Goal: Use online tool/utility: Use online tool/utility

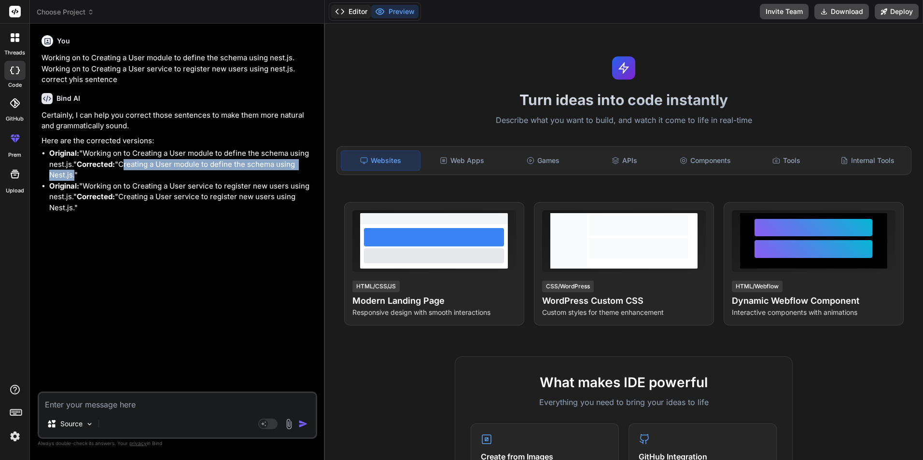
click at [350, 11] on button "Editor" at bounding box center [351, 12] width 40 height 14
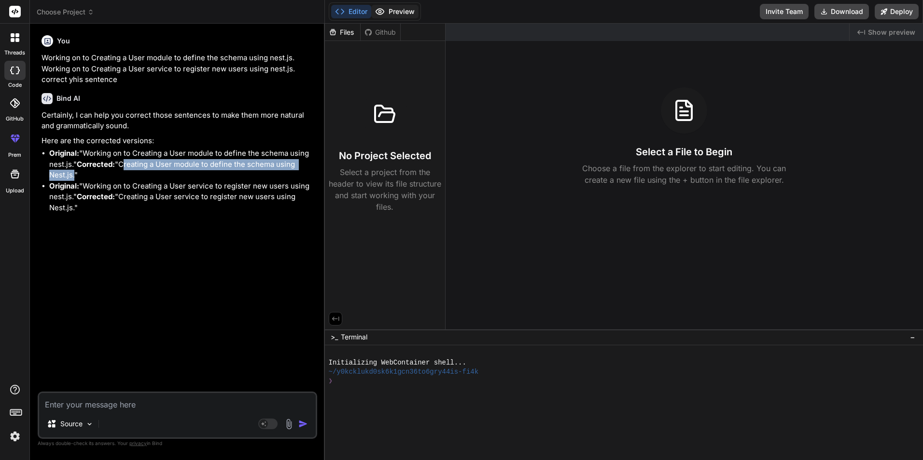
click at [391, 14] on button "Preview" at bounding box center [394, 12] width 47 height 14
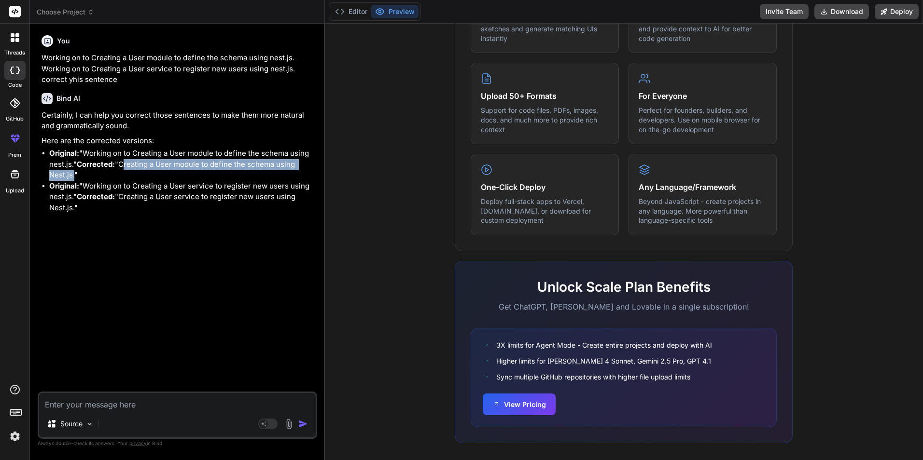
scroll to position [460, 0]
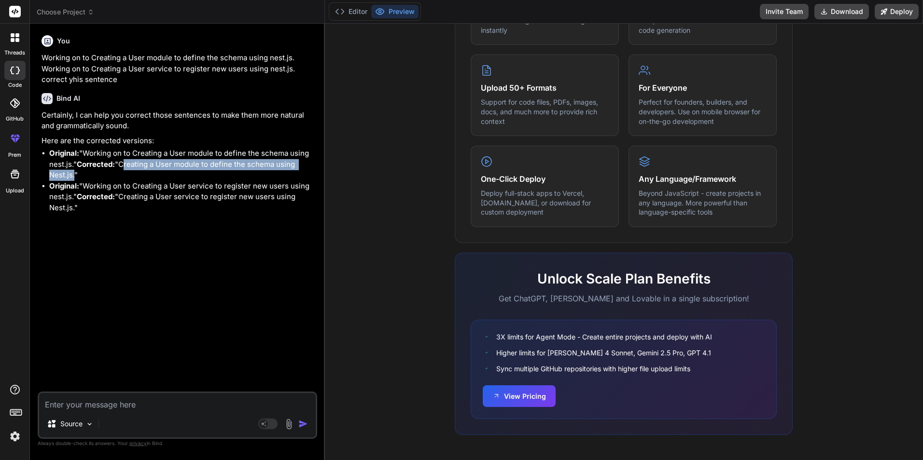
click at [13, 436] on img at bounding box center [15, 437] width 16 height 16
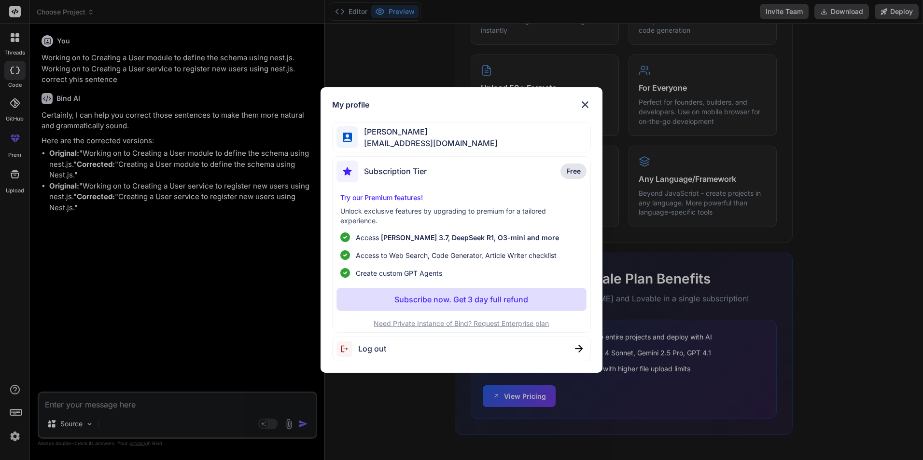
click at [397, 171] on span "Subscription Tier" at bounding box center [395, 172] width 63 height 12
click at [575, 173] on span "Free" at bounding box center [573, 171] width 14 height 10
click at [389, 171] on span "Subscription Tier" at bounding box center [395, 172] width 63 height 12
click at [585, 102] on img at bounding box center [585, 105] width 12 height 12
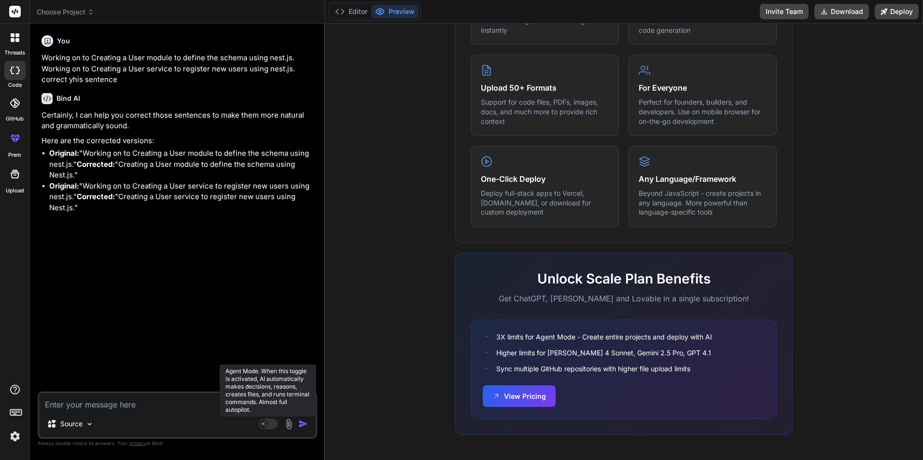
click at [273, 424] on rect at bounding box center [267, 424] width 19 height 11
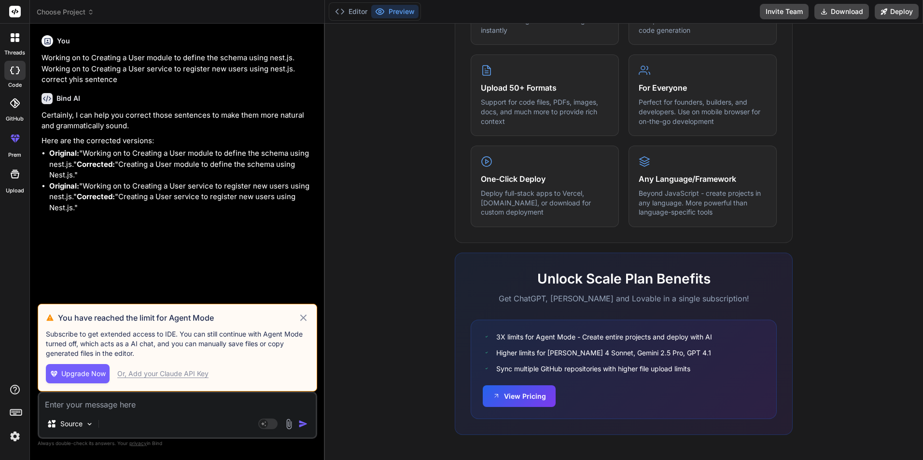
click at [309, 318] on div "You have reached the limit for Agent Mode Subscribe to get extended access to I…" at bounding box center [177, 348] width 279 height 88
click at [303, 318] on icon at bounding box center [303, 318] width 6 height 6
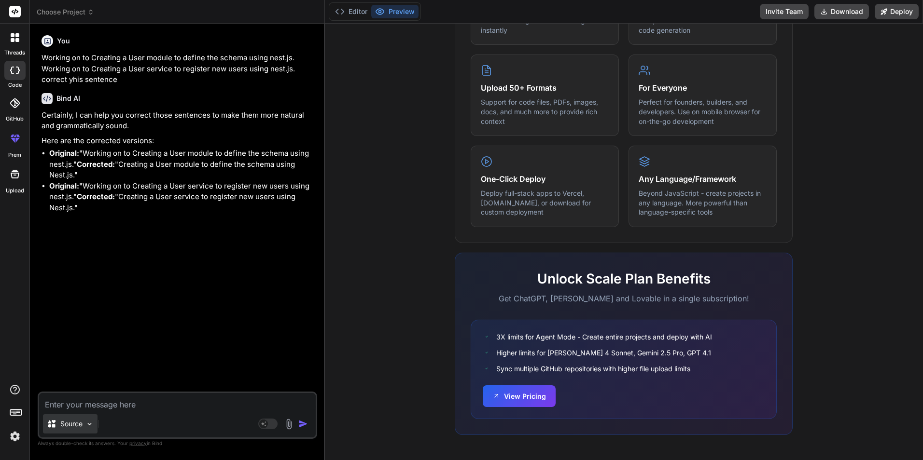
click at [90, 425] on img at bounding box center [89, 424] width 8 height 8
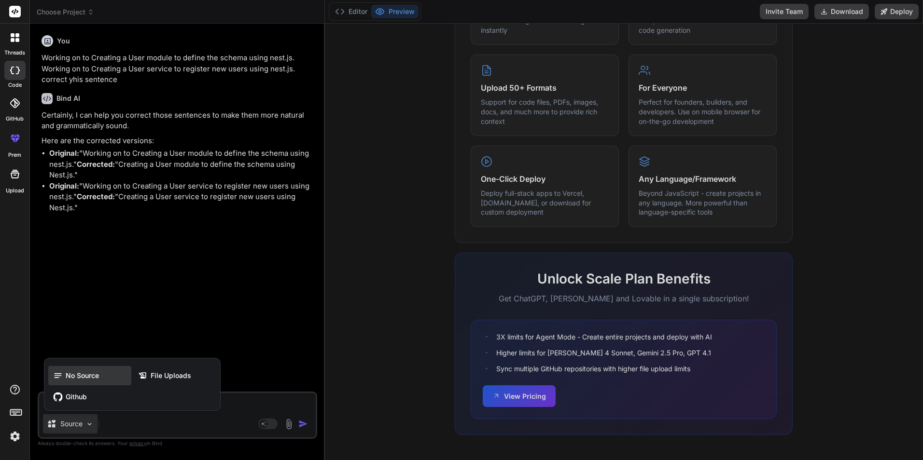
click at [62, 374] on icon at bounding box center [58, 376] width 10 height 10
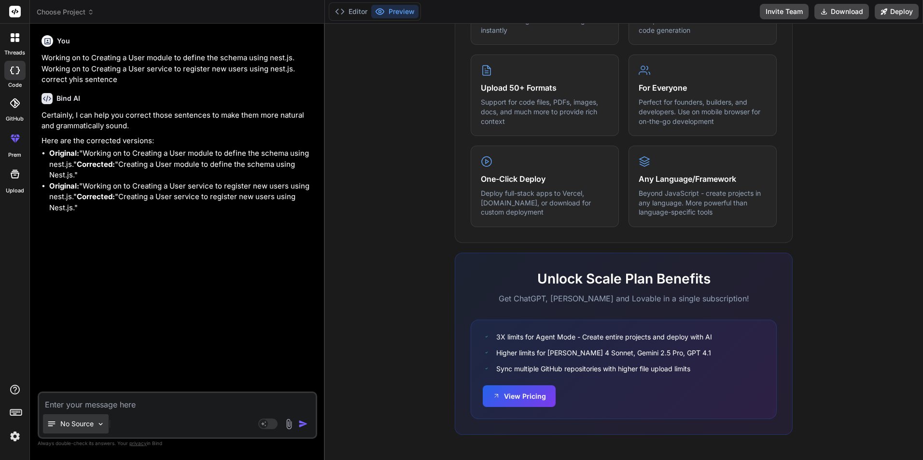
click at [102, 424] on img at bounding box center [101, 424] width 8 height 8
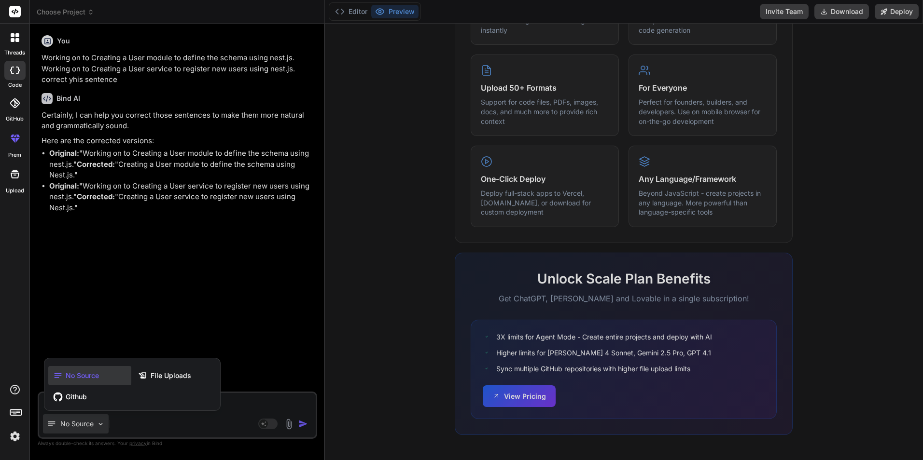
click at [268, 348] on div at bounding box center [461, 230] width 923 height 460
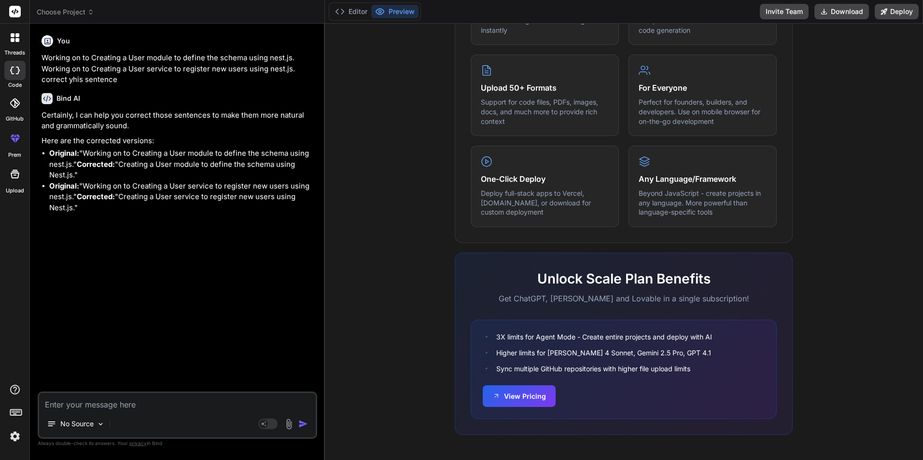
click at [13, 102] on icon at bounding box center [15, 103] width 10 height 10
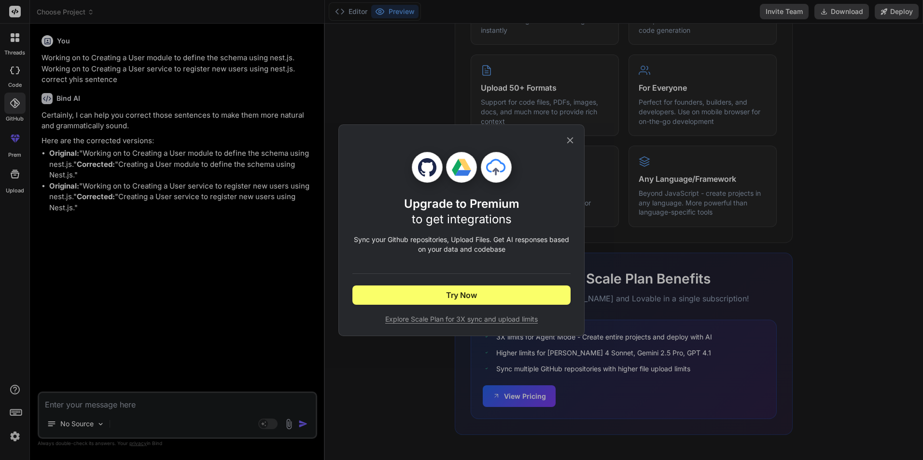
click at [571, 139] on icon at bounding box center [570, 140] width 6 height 6
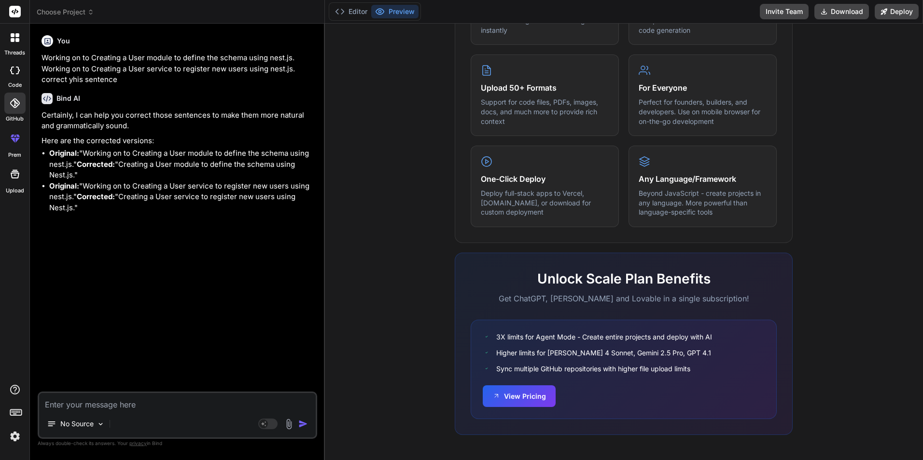
click at [12, 175] on icon at bounding box center [15, 174] width 9 height 9
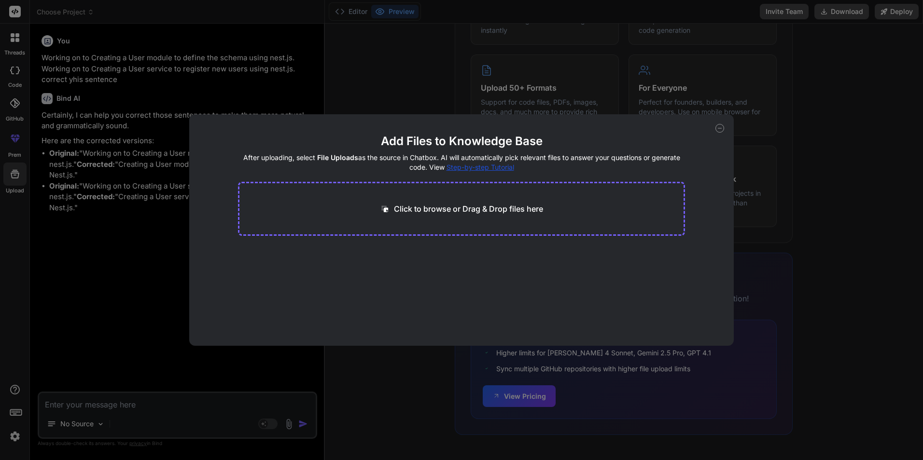
click at [721, 128] on icon at bounding box center [719, 128] width 3 height 0
type textarea "x"
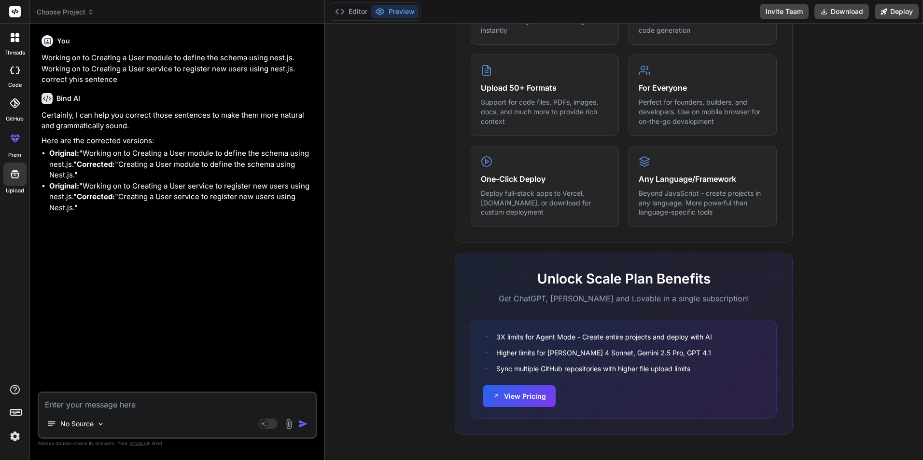
click at [13, 42] on div at bounding box center [15, 38] width 20 height 20
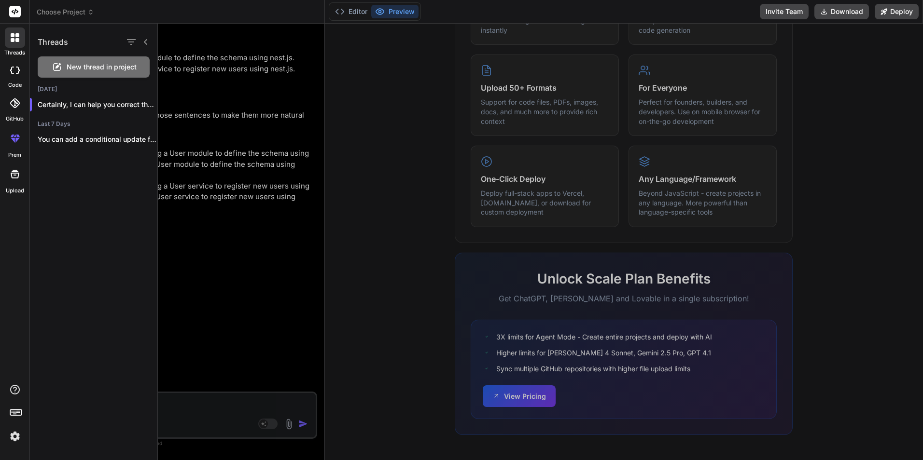
click at [230, 33] on div at bounding box center [540, 242] width 765 height 437
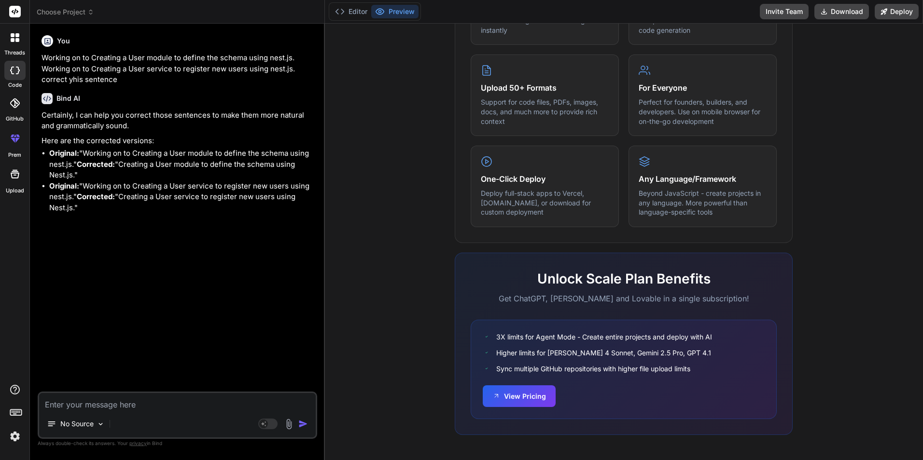
click at [13, 76] on div at bounding box center [14, 70] width 21 height 19
click at [90, 10] on icon at bounding box center [90, 12] width 7 height 7
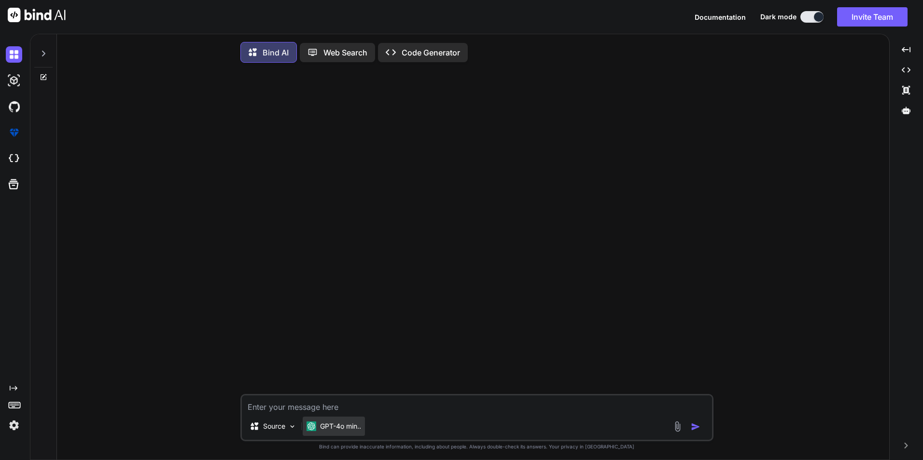
click at [353, 431] on p "GPT-4o min.." at bounding box center [340, 427] width 41 height 10
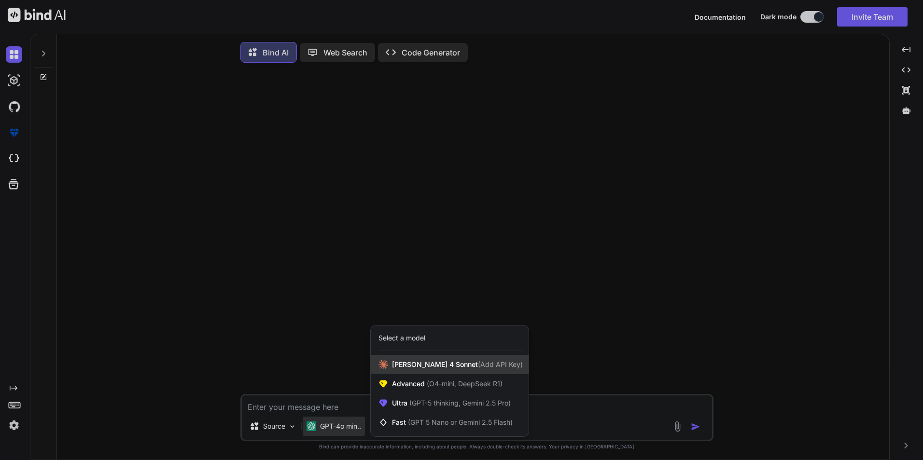
click at [408, 364] on span "Claude 4 Sonnet (Add API Key)" at bounding box center [457, 365] width 131 height 10
type textarea "x"
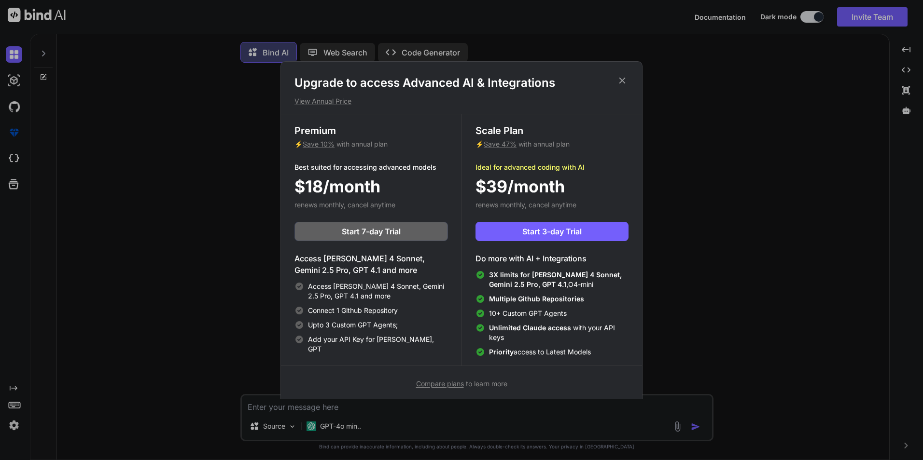
click at [630, 80] on div "Upgrade to access Advanced AI & Integrations View Annual Price" at bounding box center [461, 90] width 361 height 31
click at [622, 80] on icon at bounding box center [622, 81] width 6 height 6
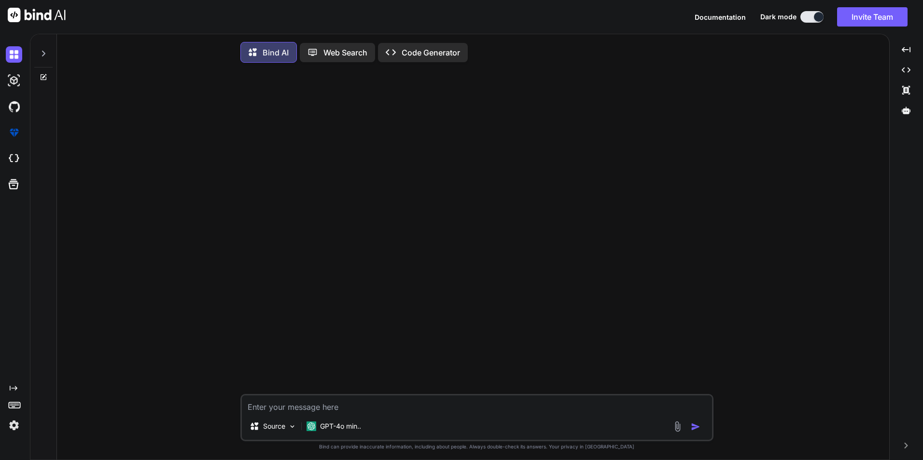
click at [340, 47] on p "Web Search" at bounding box center [345, 53] width 44 height 12
click at [446, 51] on p "Code Generator" at bounding box center [430, 53] width 58 height 12
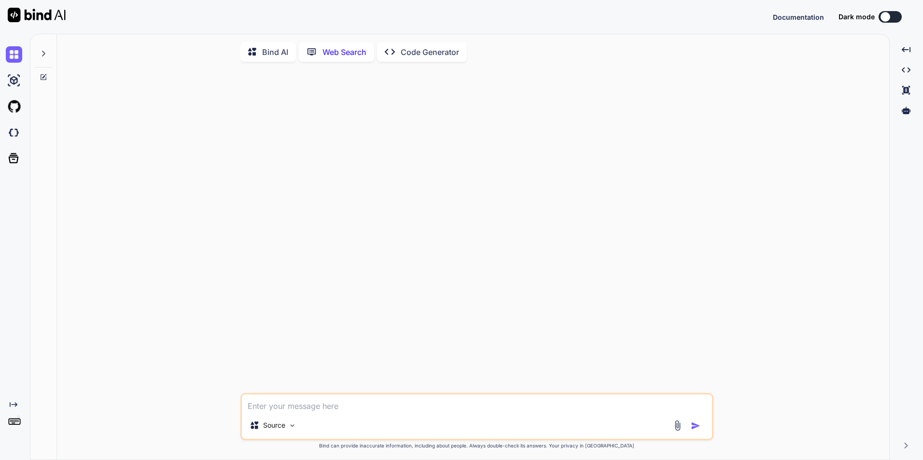
scroll to position [4, 0]
click at [294, 424] on img at bounding box center [292, 424] width 8 height 8
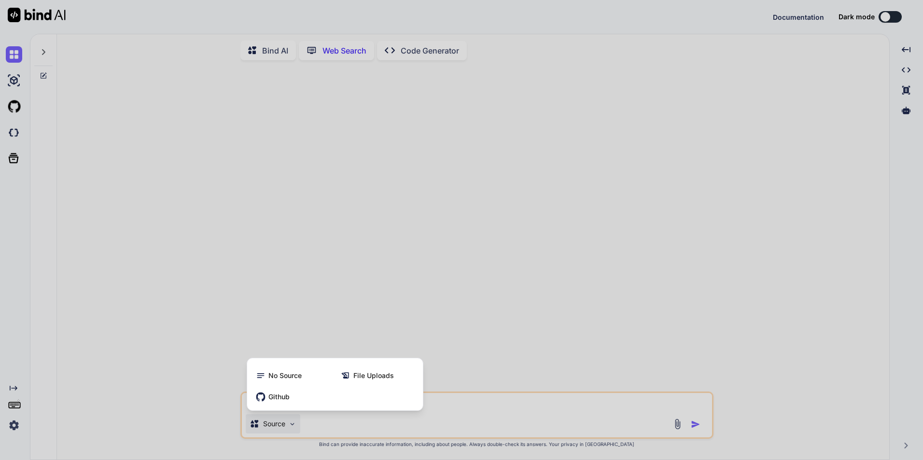
click at [344, 287] on div at bounding box center [461, 230] width 923 height 460
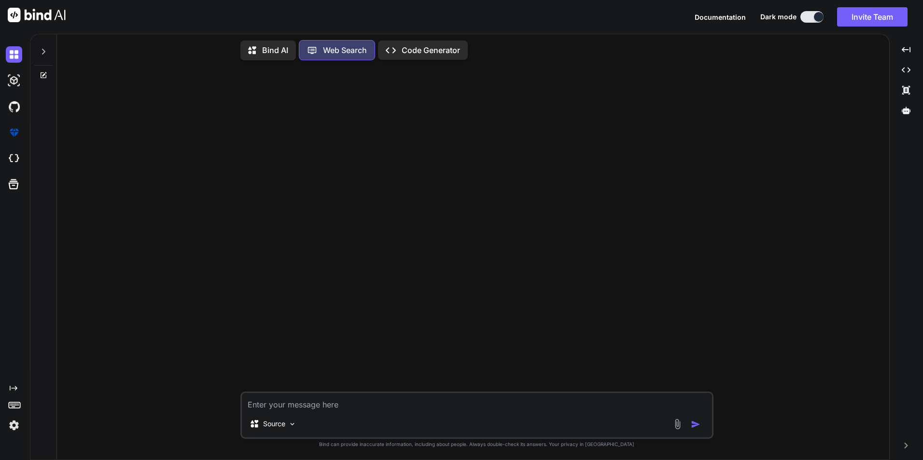
type textarea "x"
drag, startPoint x: 56, startPoint y: 346, endPoint x: 35, endPoint y: 402, distance: 59.6
click at [42, 389] on div at bounding box center [43, 246] width 27 height 428
click at [14, 156] on img at bounding box center [14, 159] width 16 height 16
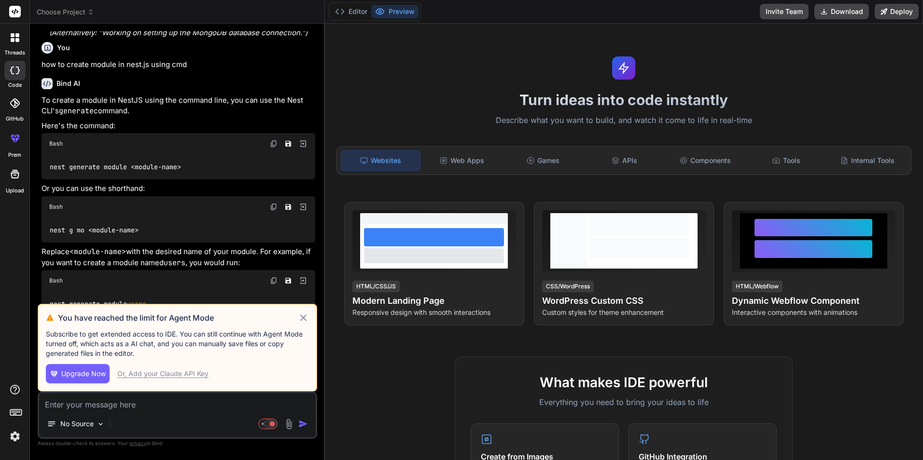
click at [304, 321] on icon at bounding box center [303, 318] width 11 height 12
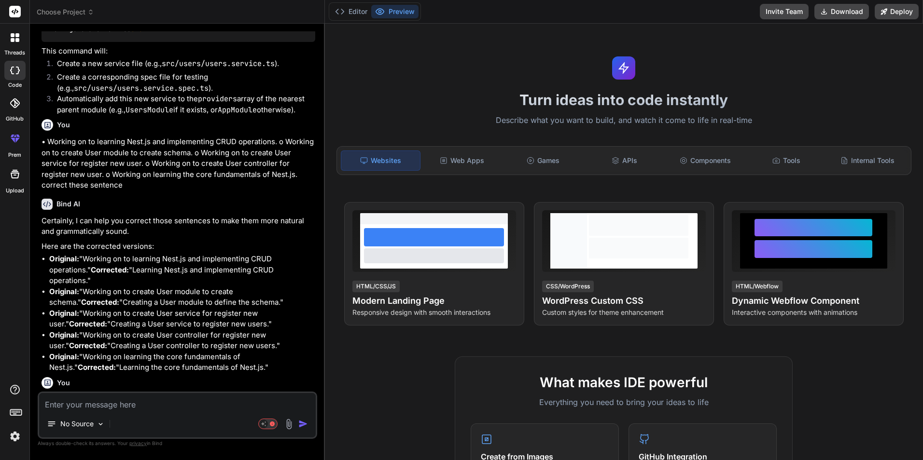
type textarea "x"
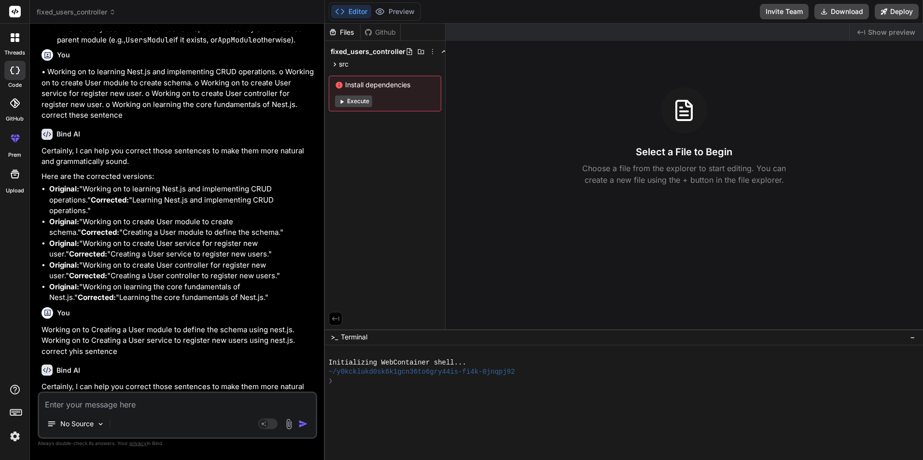
scroll to position [1042, 0]
